Goal: Task Accomplishment & Management: Manage account settings

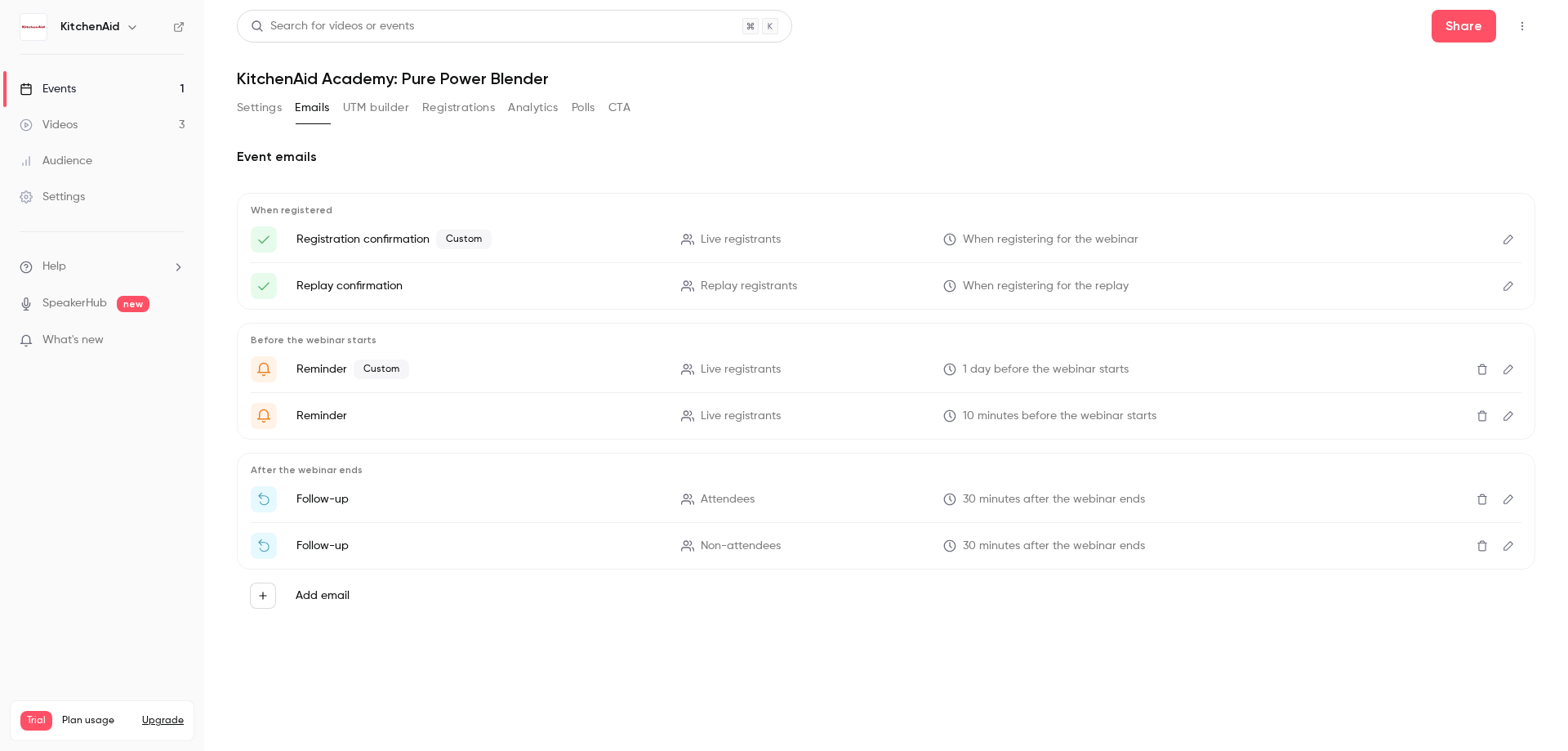
click at [178, 83] on link "Events 1" at bounding box center [102, 90] width 204 height 36
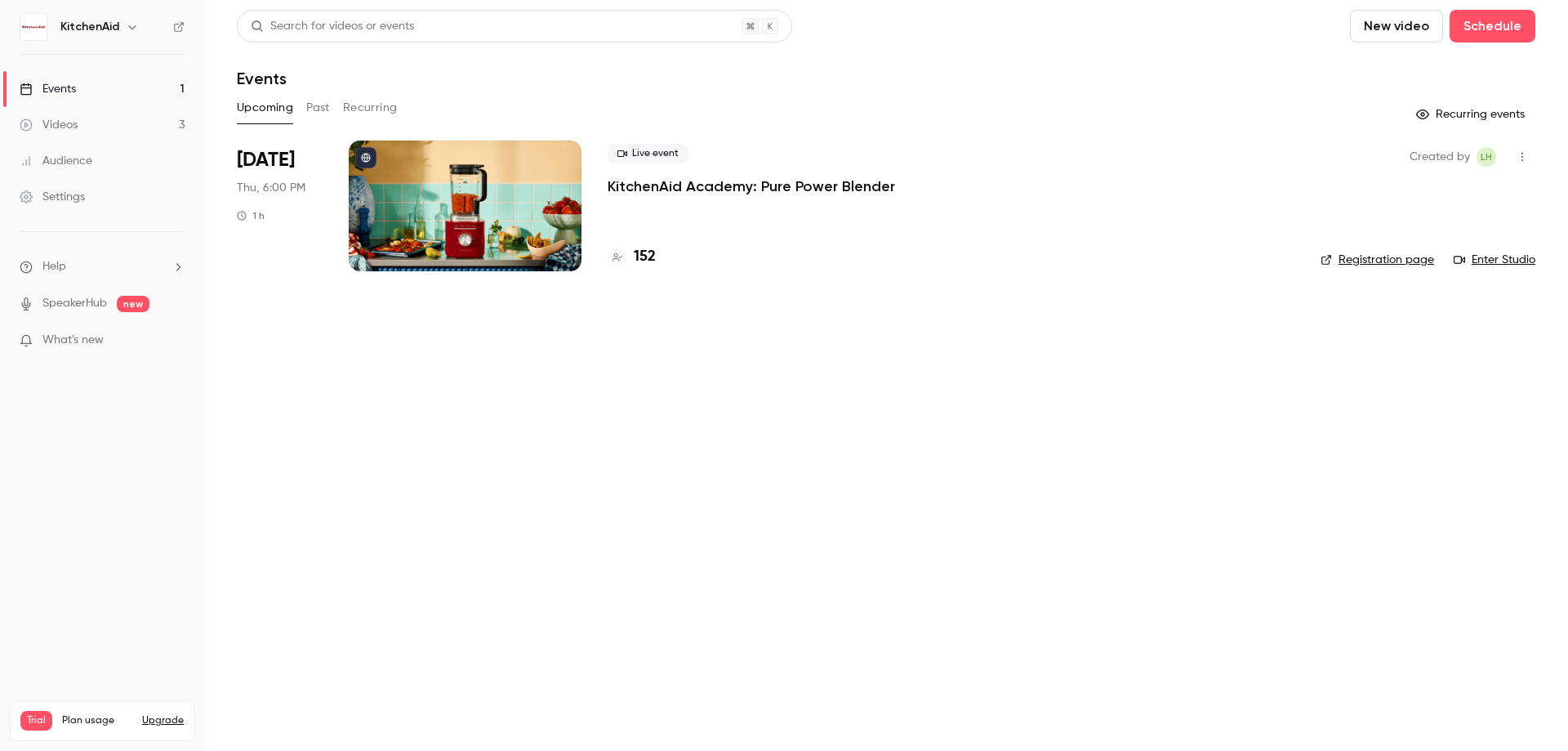
click at [796, 185] on p "KitchenAid Academy: Pure Power Blender" at bounding box center [752, 186] width 288 height 20
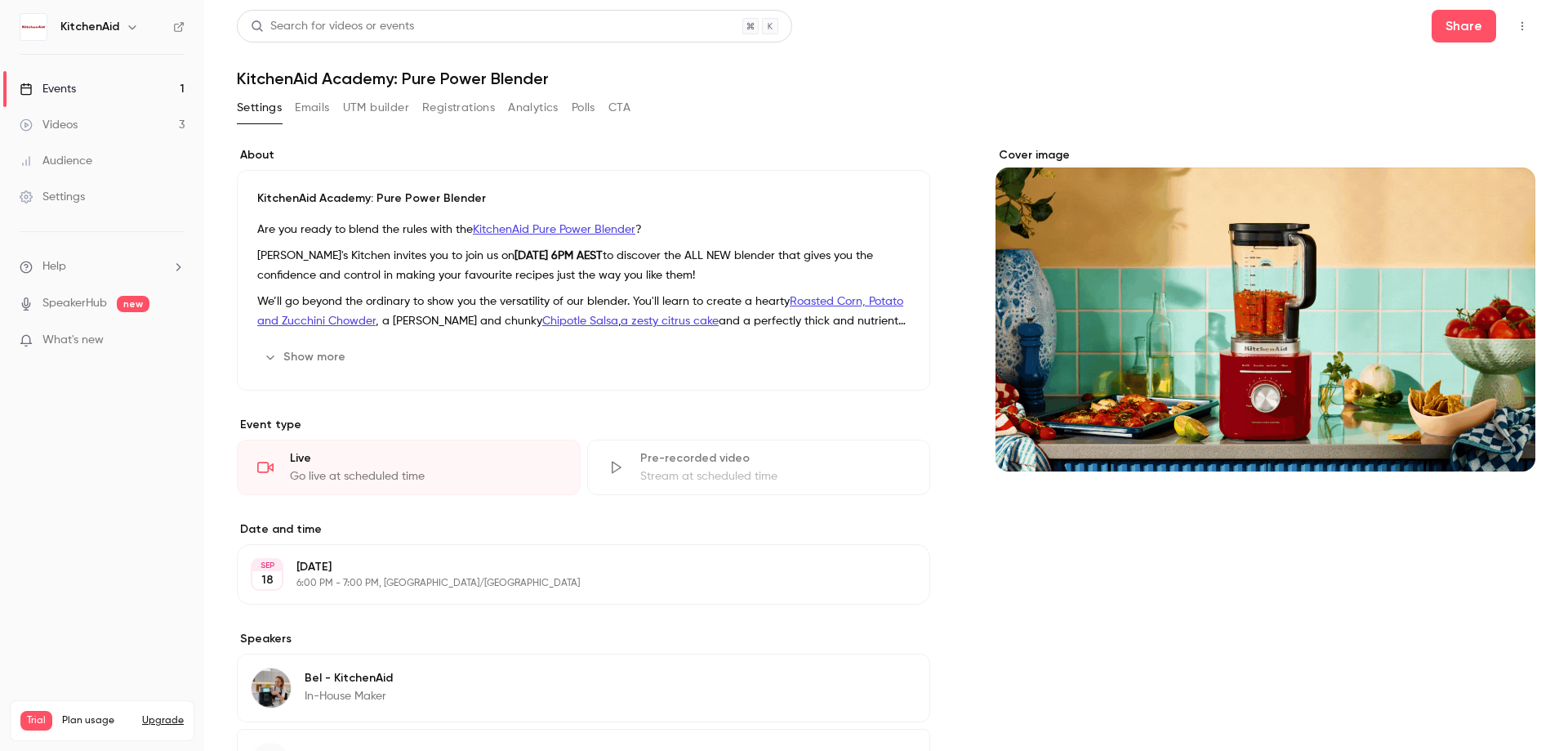
click at [317, 110] on button "Emails" at bounding box center [312, 107] width 34 height 26
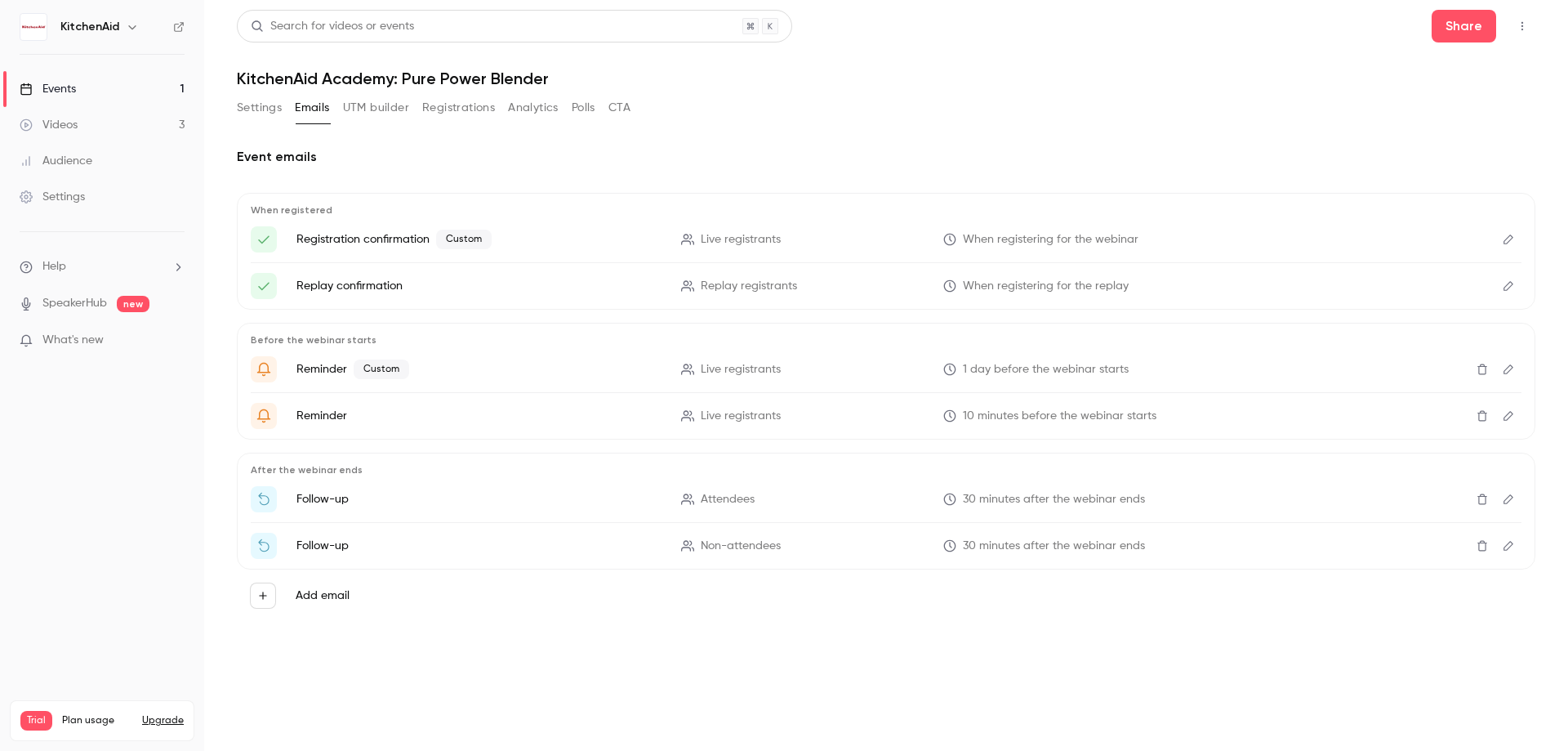
click at [1499, 229] on button "Edit" at bounding box center [1508, 238] width 26 height 26
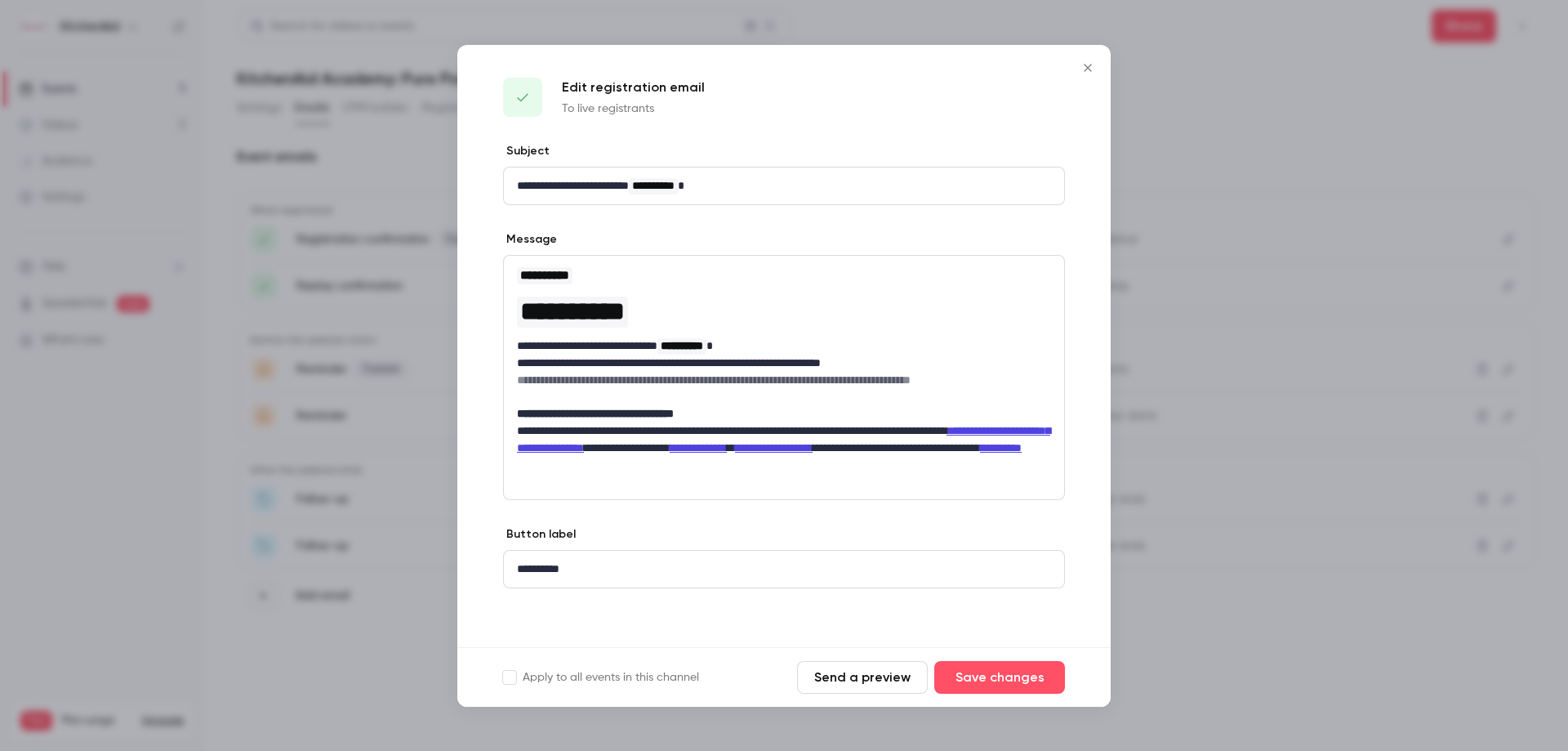
click at [683, 375] on h6 "**********" at bounding box center [784, 379] width 534 height 16
click at [1089, 55] on button "Close" at bounding box center [1088, 68] width 32 height 32
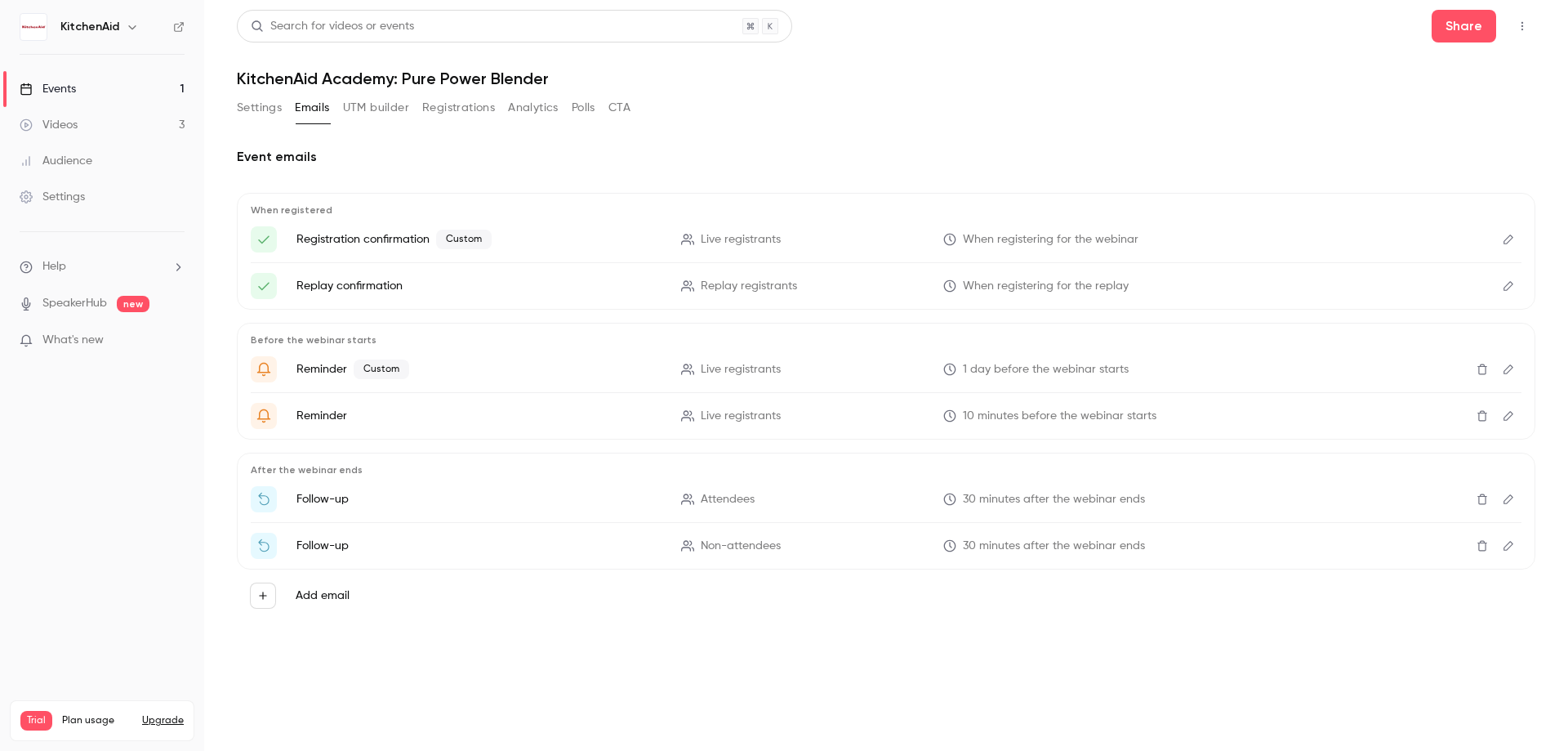
click at [262, 106] on button "Settings" at bounding box center [259, 107] width 45 height 26
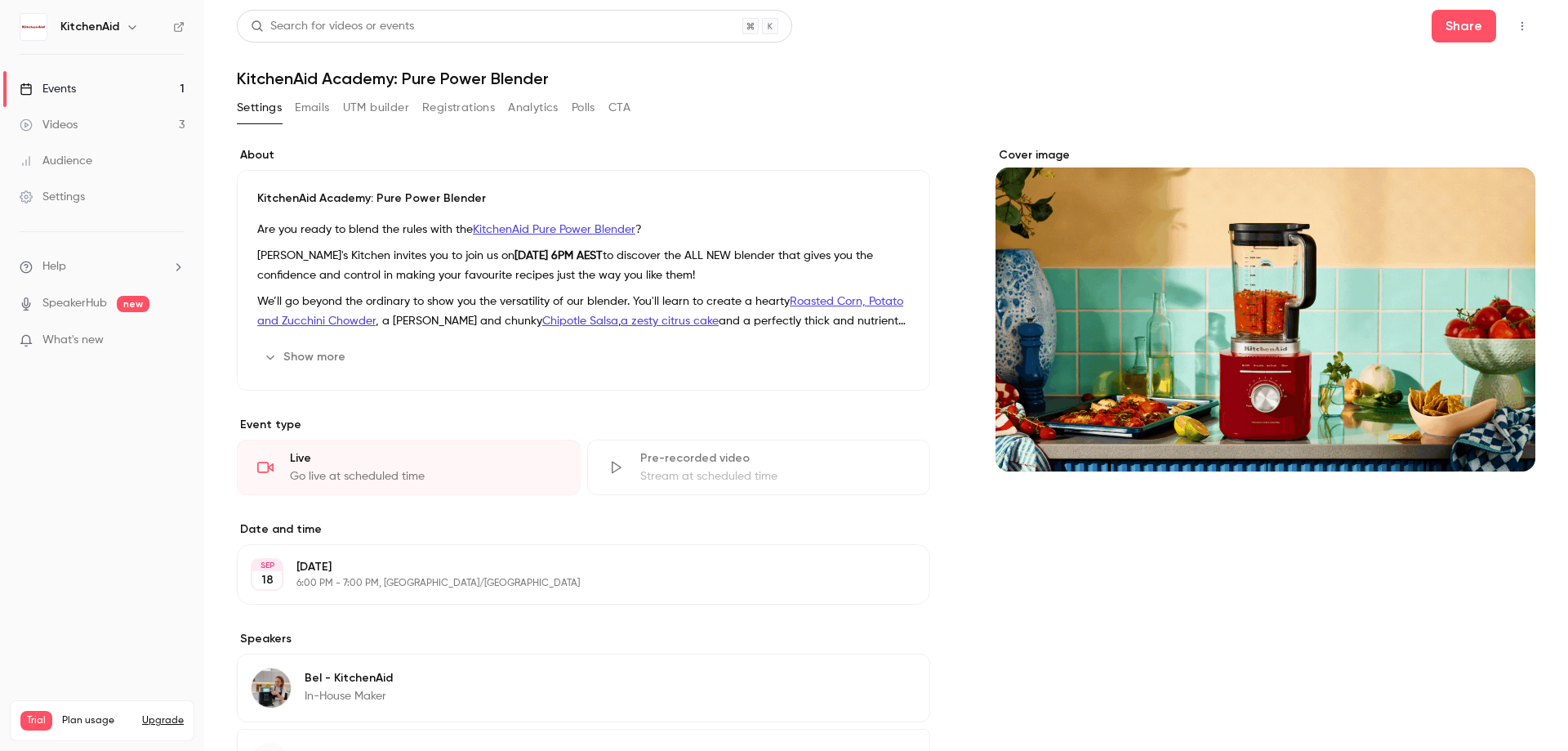
click at [117, 133] on link "Videos 3" at bounding box center [102, 125] width 204 height 36
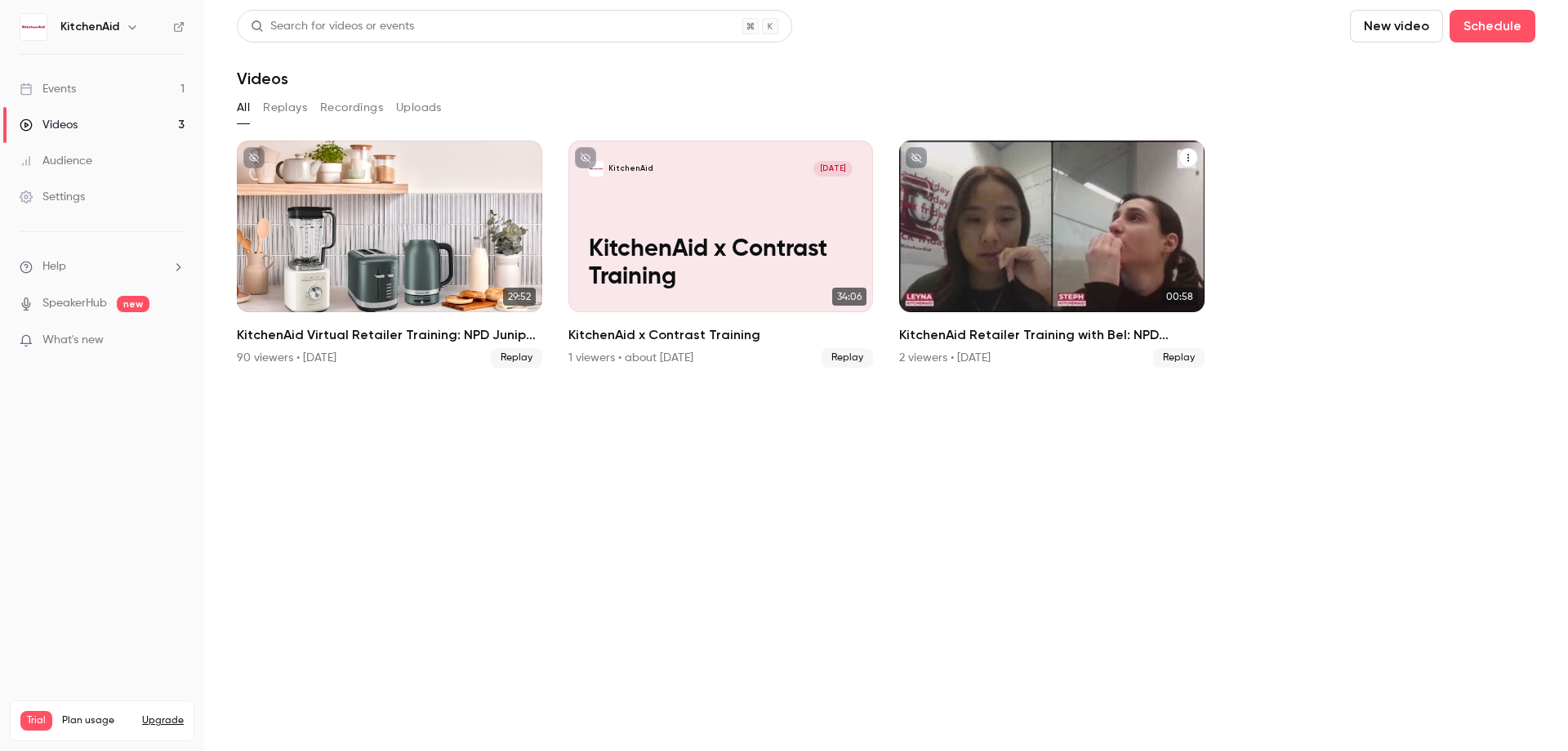
click at [1191, 157] on icon "KitchenAid Retailer Training with Bel: NPD Breakfast & Blender" at bounding box center [1189, 157] width 10 height 10
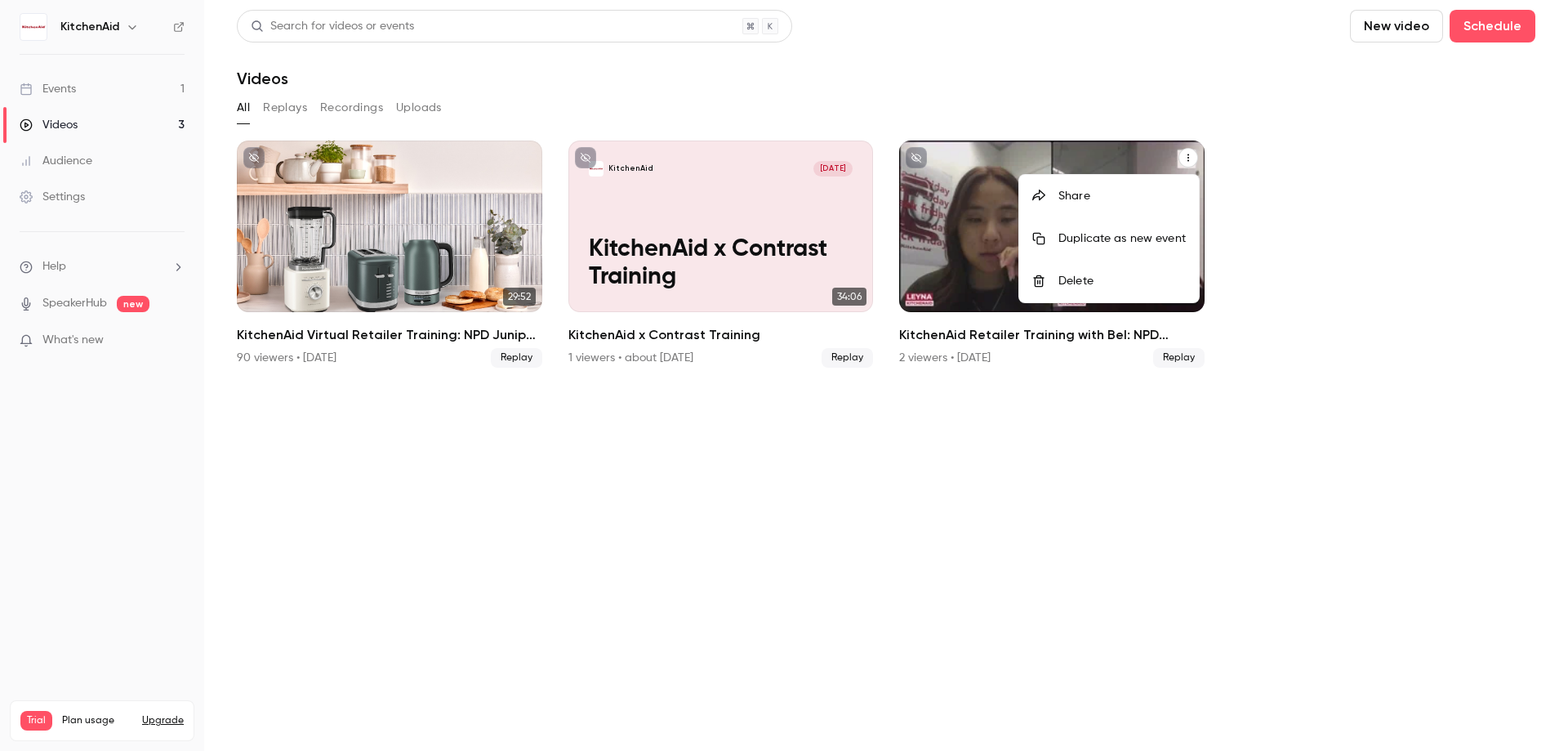
click at [1119, 280] on div "Delete" at bounding box center [1123, 280] width 128 height 16
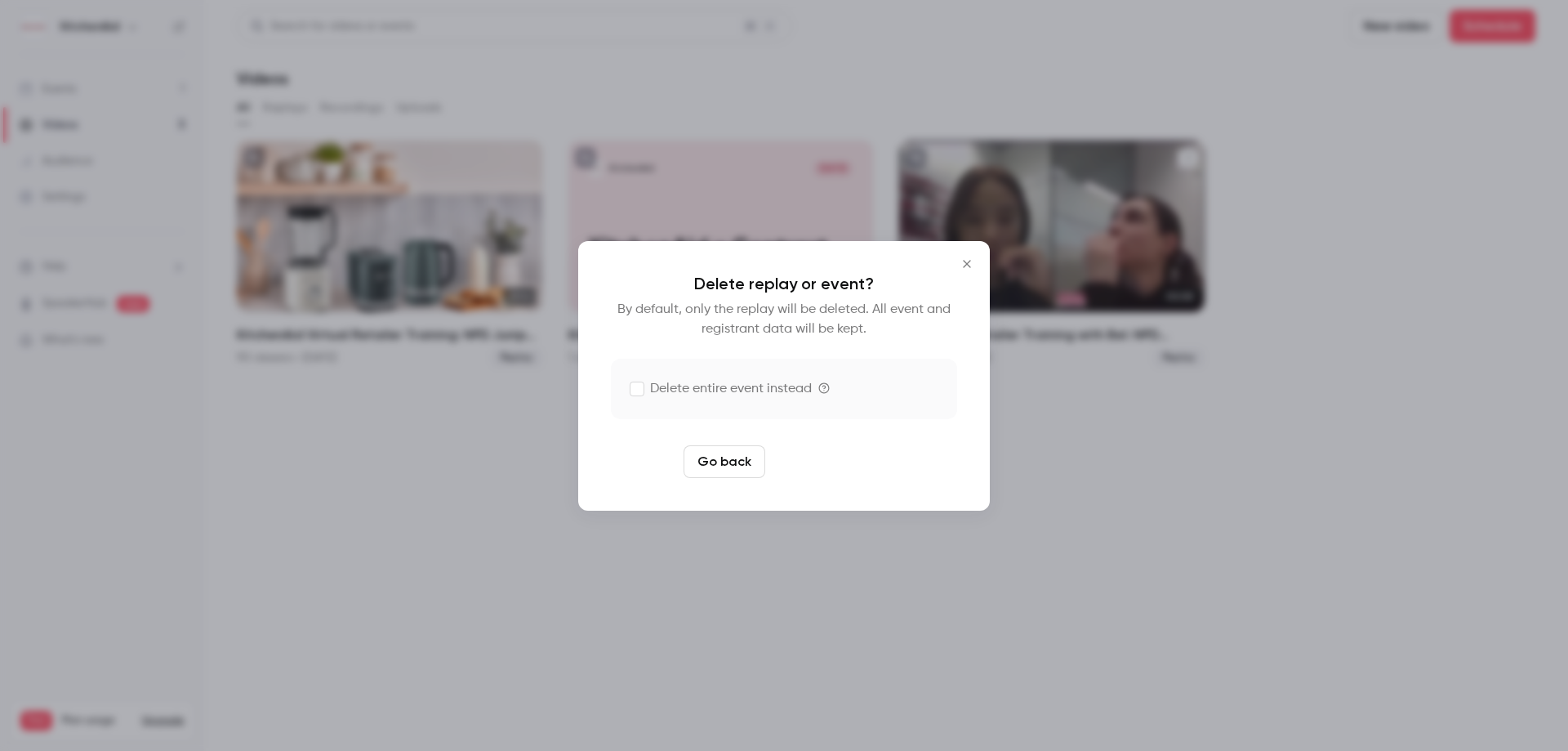
click at [824, 462] on button "Delete replay" at bounding box center [828, 461] width 113 height 32
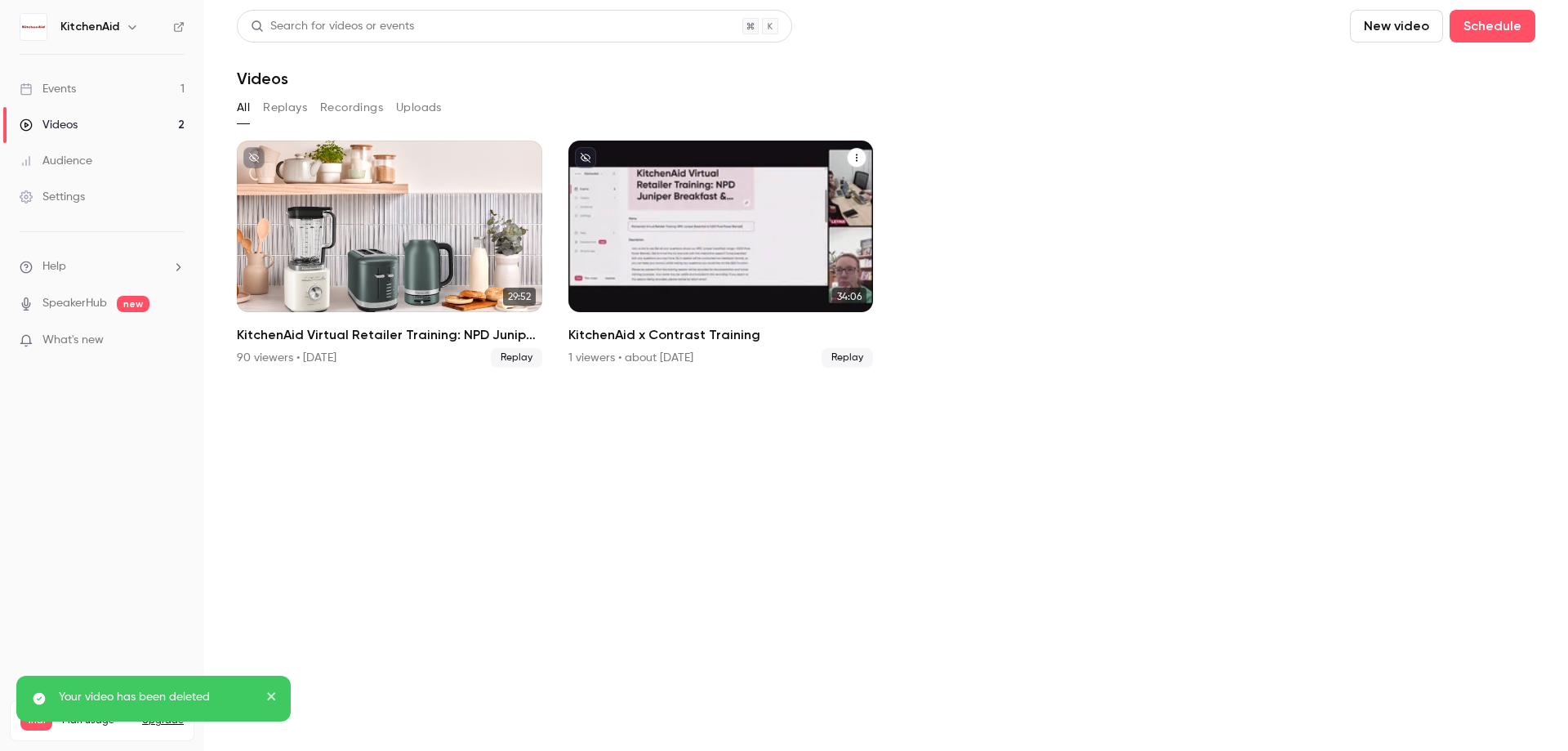
click at [857, 157] on icon "KitchenAid x Contrast Training" at bounding box center [857, 158] width 2 height 8
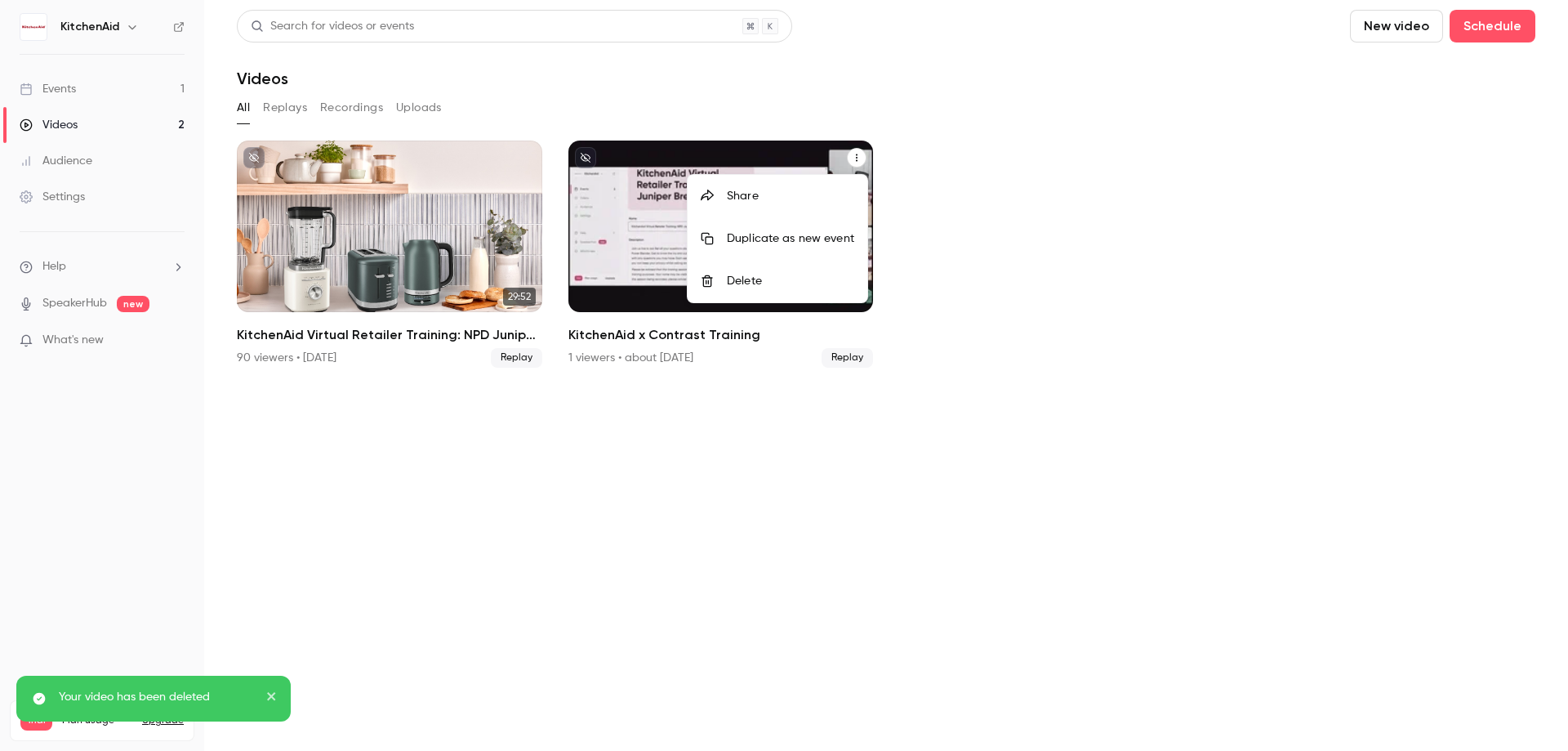
click at [703, 449] on div at bounding box center [784, 376] width 1568 height 751
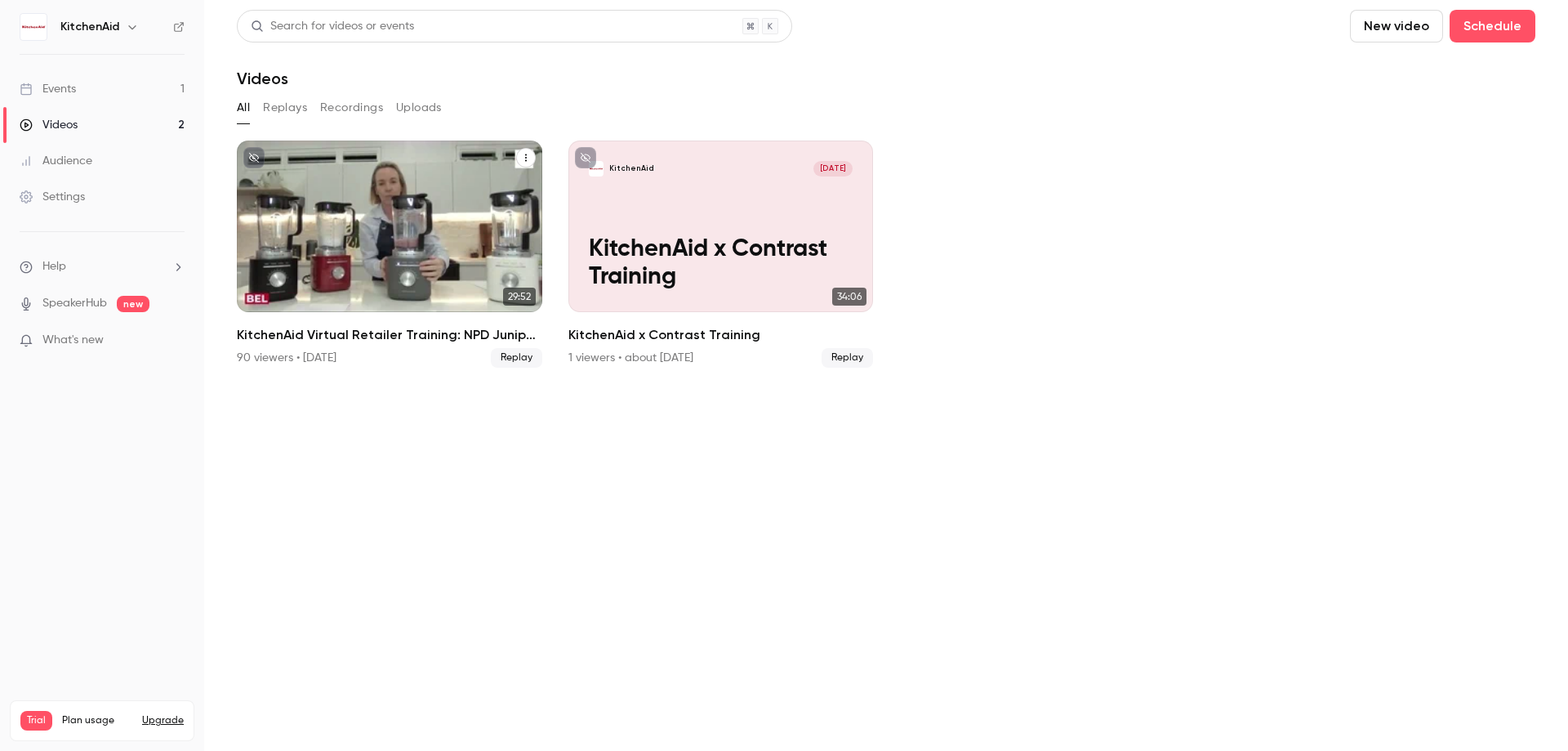
click at [409, 220] on div "KitchenAid Virtual Retailer Training: NPD Juniper Breakfast & K200 Pure Power B…" at bounding box center [390, 226] width 306 height 172
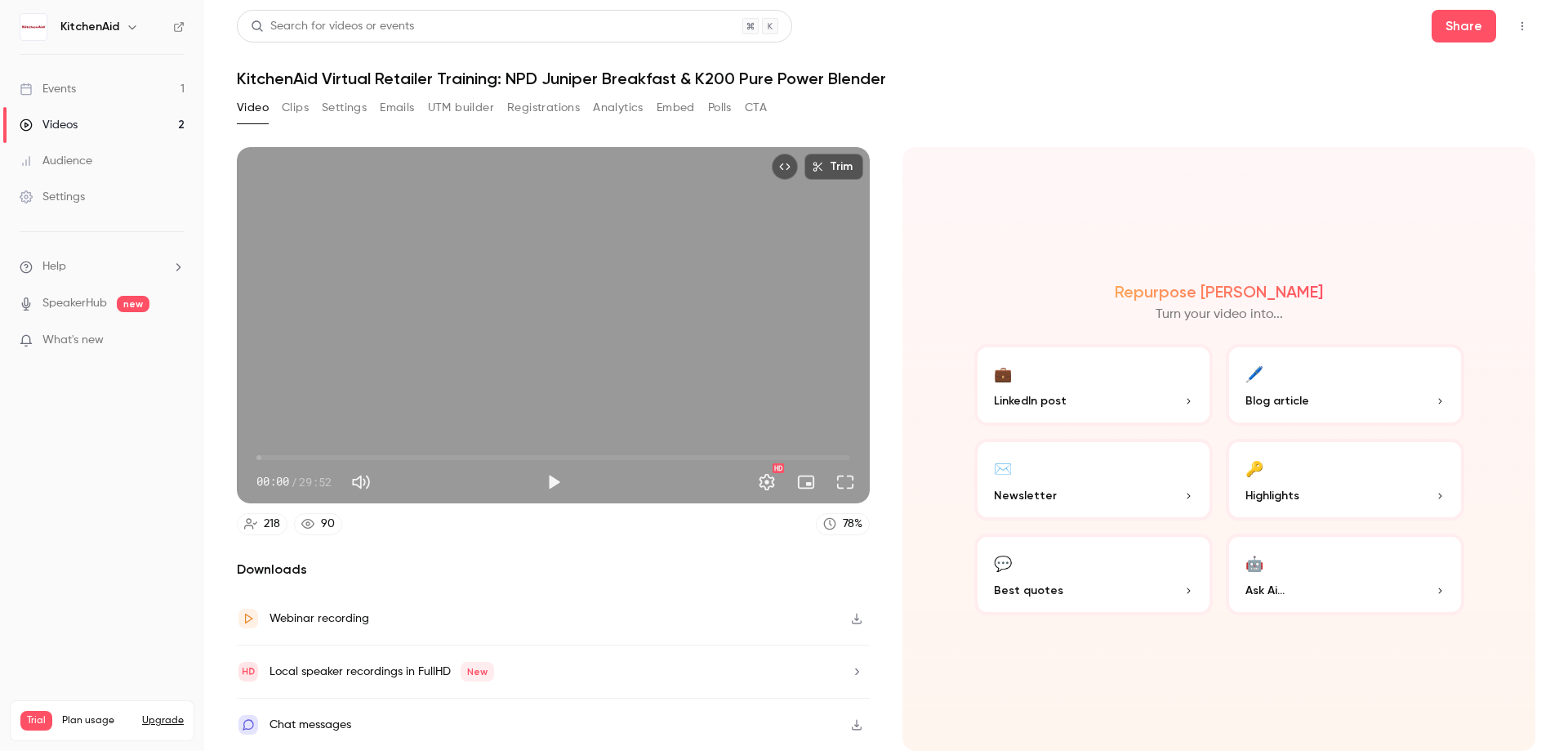
click at [617, 107] on button "Analytics" at bounding box center [618, 107] width 51 height 26
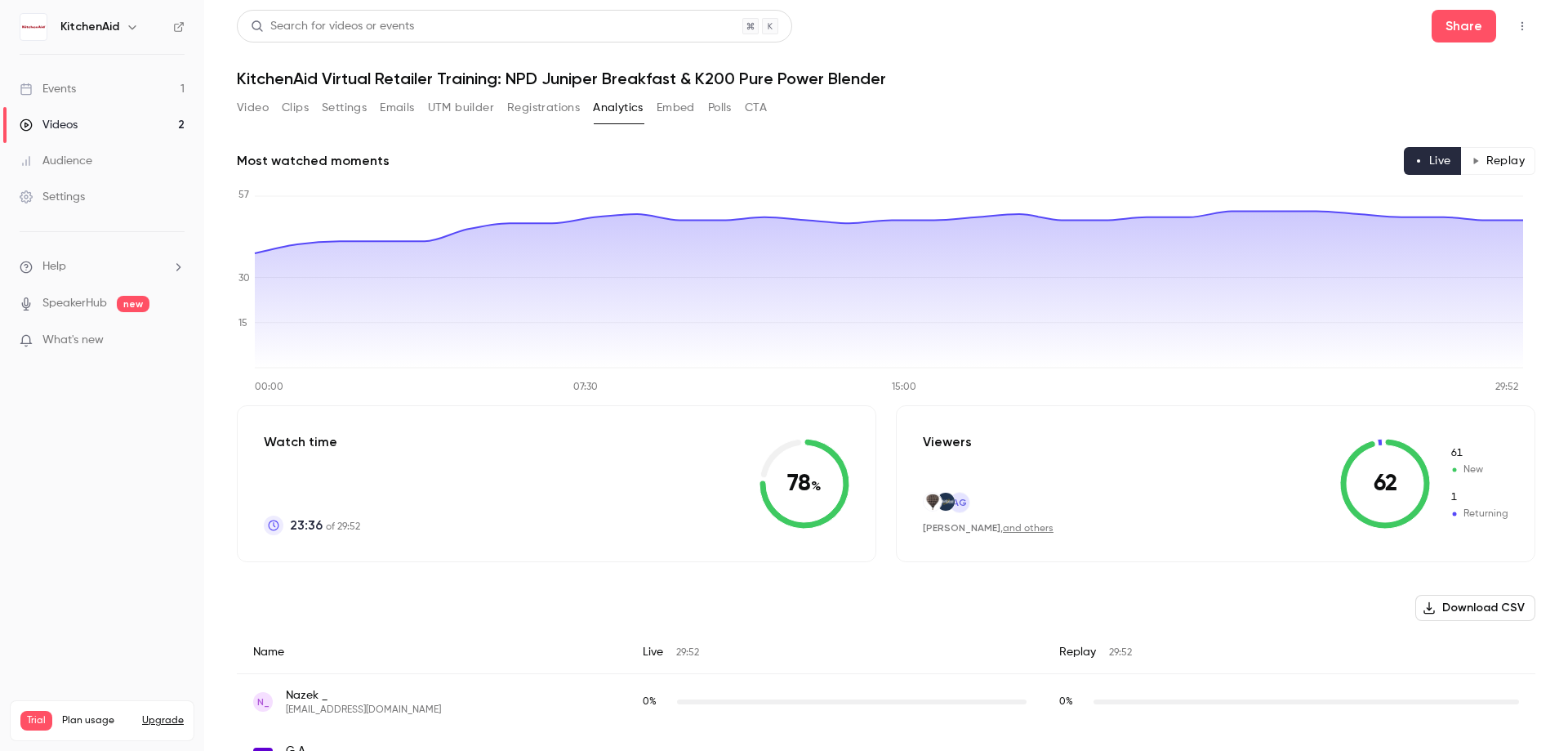
click at [699, 95] on div "Video Clips Settings Emails UTM builder Registrations Analytics Embed Polls CTA" at bounding box center [502, 107] width 530 height 26
click at [720, 106] on button "Polls" at bounding box center [720, 107] width 24 height 26
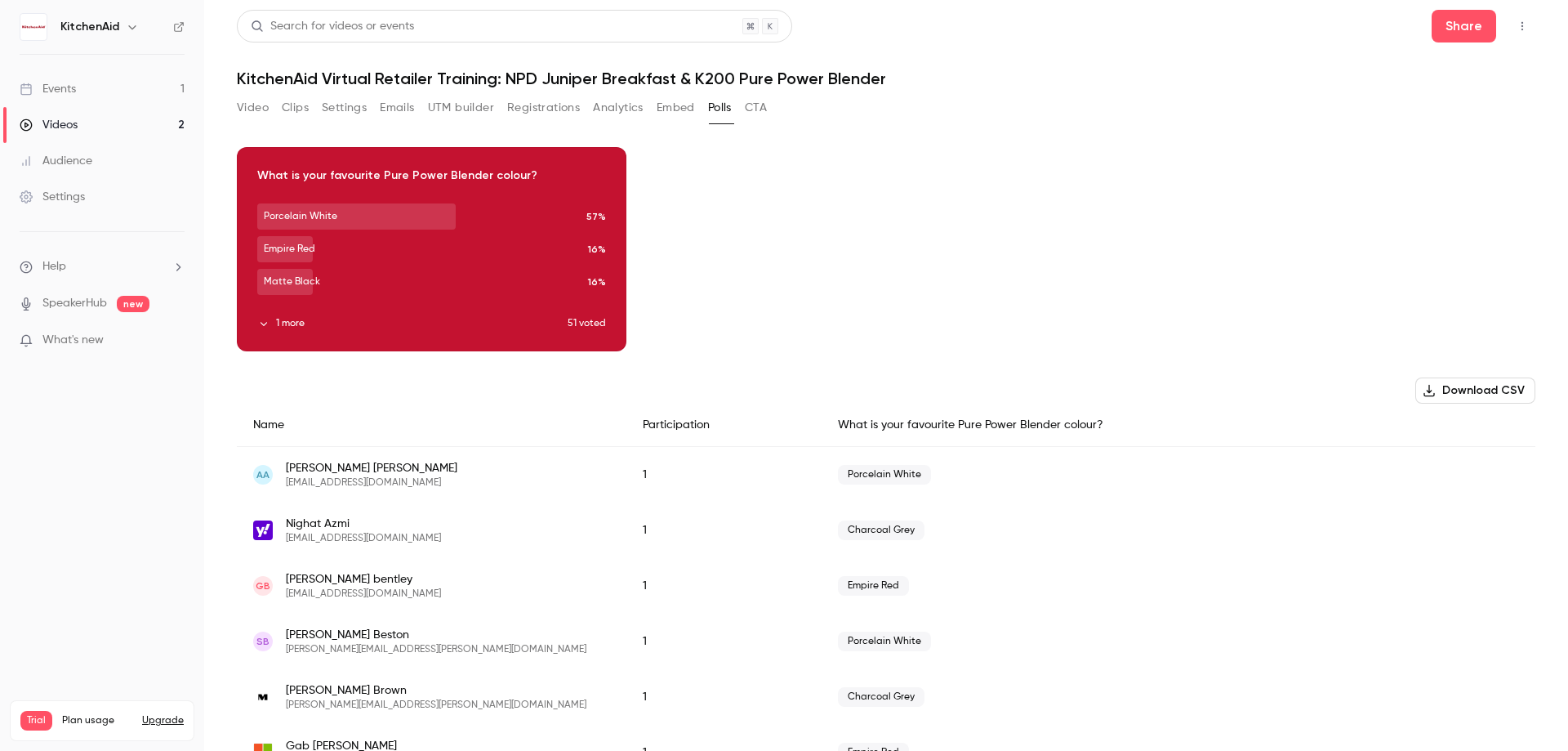
click at [261, 116] on button "Video" at bounding box center [253, 107] width 31 height 26
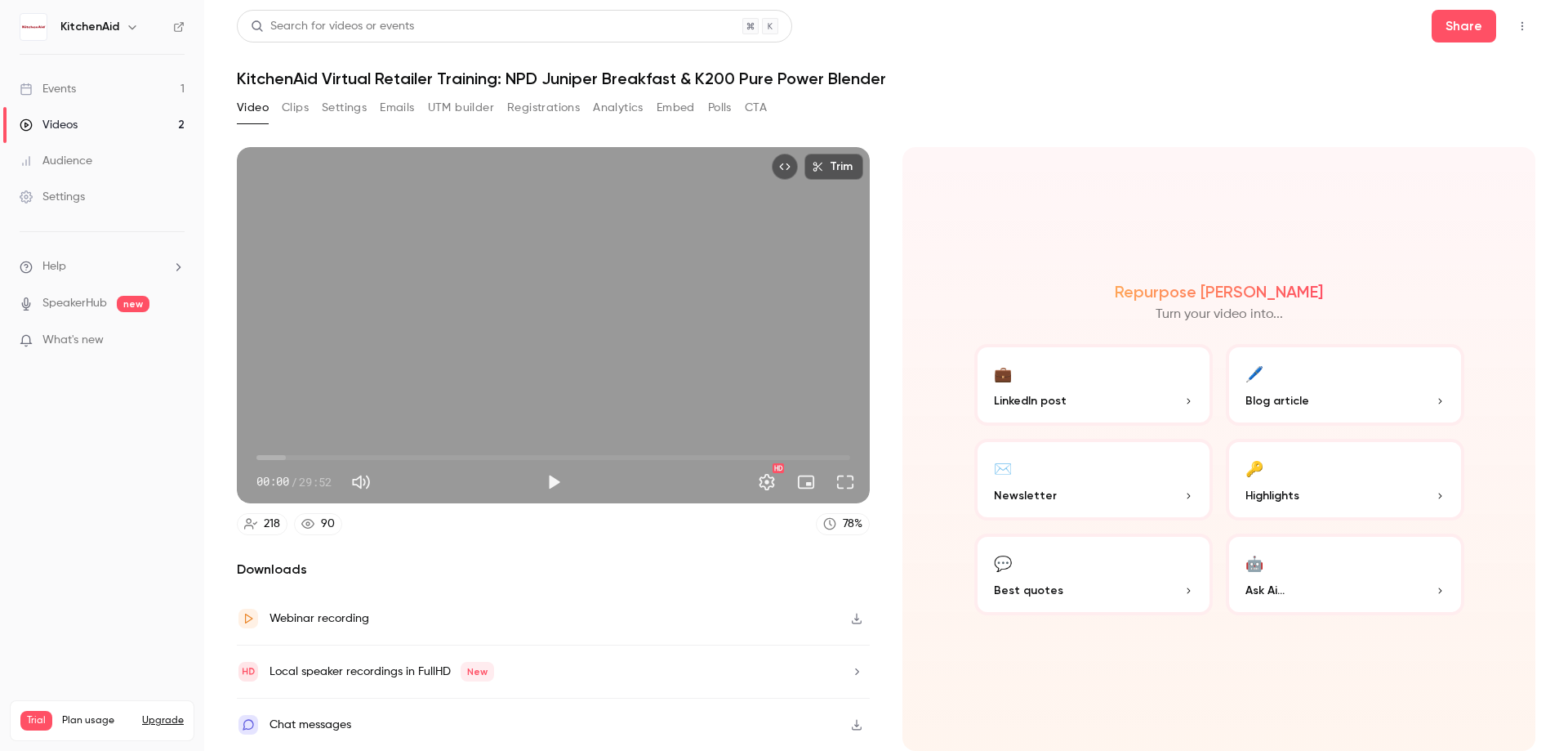
click at [386, 623] on div "Webinar recording" at bounding box center [554, 619] width 633 height 53
click at [106, 100] on link "Events 1" at bounding box center [102, 90] width 204 height 36
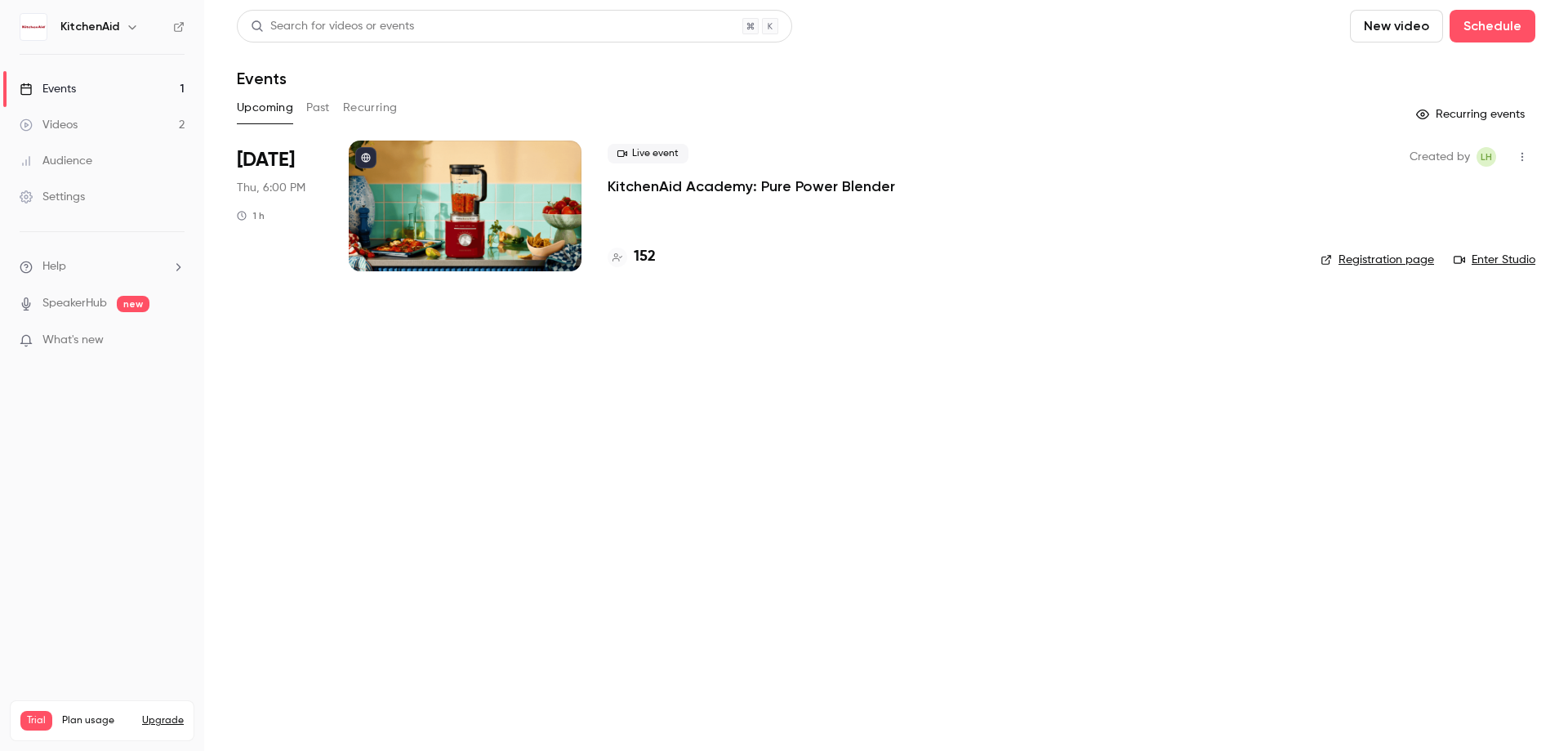
click at [738, 184] on p "KitchenAid Academy: Pure Power Blender" at bounding box center [752, 186] width 288 height 20
